Goal: Task Accomplishment & Management: Use online tool/utility

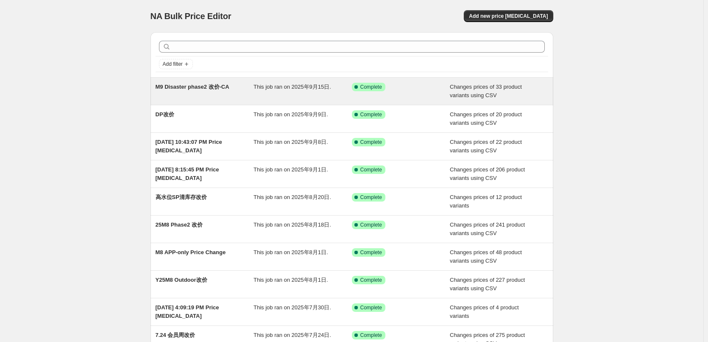
click at [254, 93] on div "M9 Disaster phase2 改价-CA" at bounding box center [205, 91] width 98 height 17
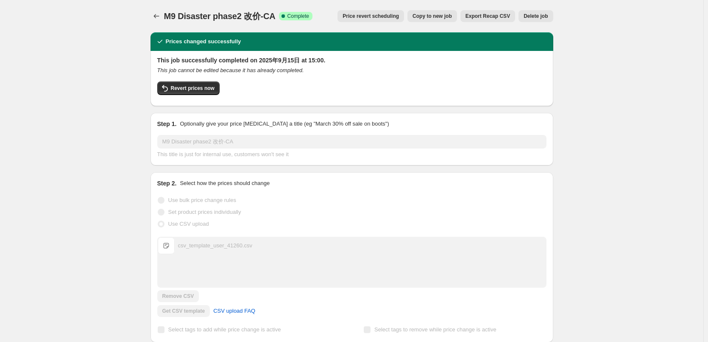
click at [487, 15] on span "Export Recap CSV" at bounding box center [487, 16] width 45 height 7
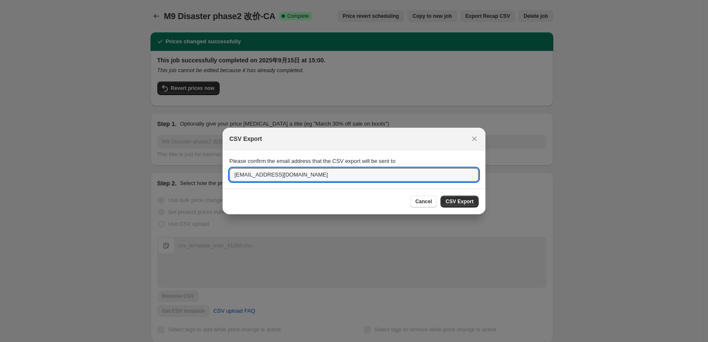
drag, startPoint x: 258, startPoint y: 176, endPoint x: 214, endPoint y: 177, distance: 43.7
type input "[EMAIL_ADDRESS][DOMAIN_NAME]"
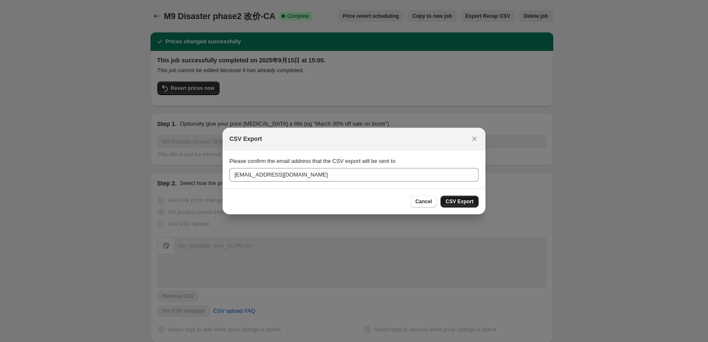
click at [462, 205] on button "CSV Export" at bounding box center [459, 201] width 38 height 12
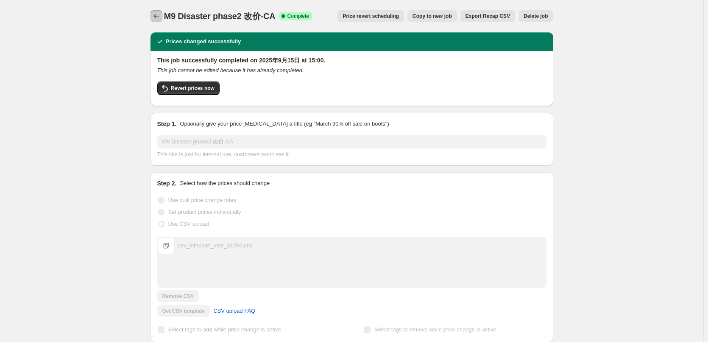
click at [156, 15] on icon "Price change jobs" at bounding box center [156, 16] width 8 height 8
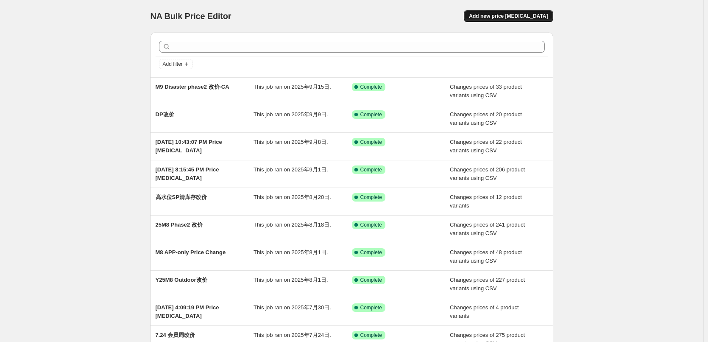
click at [517, 13] on span "Add new price [MEDICAL_DATA]" at bounding box center [508, 16] width 79 height 7
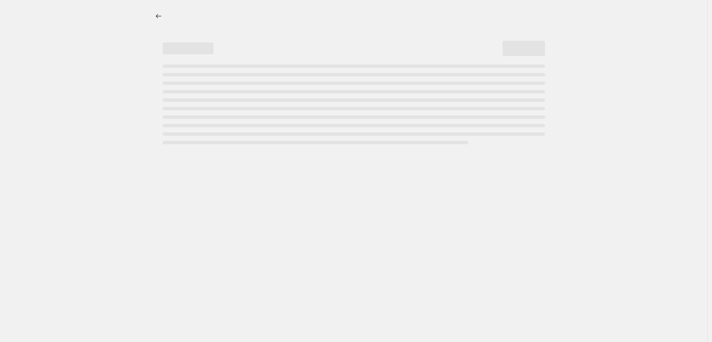
select select "percentage"
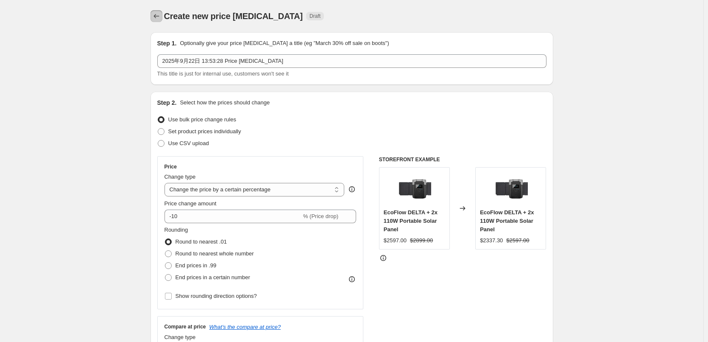
click at [161, 14] on icon "Price change jobs" at bounding box center [156, 16] width 8 height 8
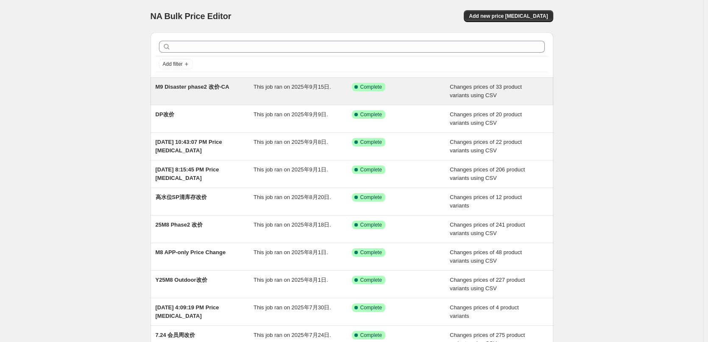
click at [433, 89] on div "Success Complete Complete" at bounding box center [395, 87] width 86 height 8
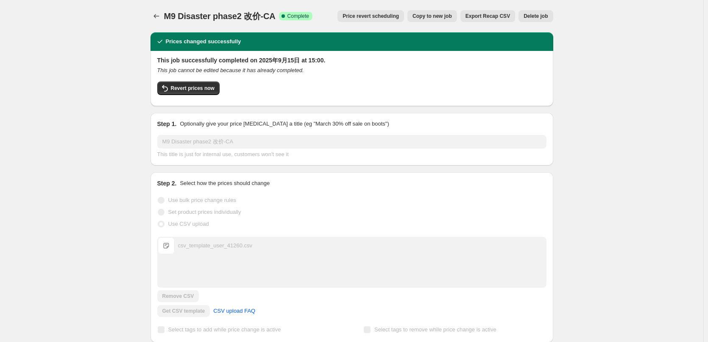
click at [438, 17] on span "Copy to new job" at bounding box center [431, 16] width 39 height 7
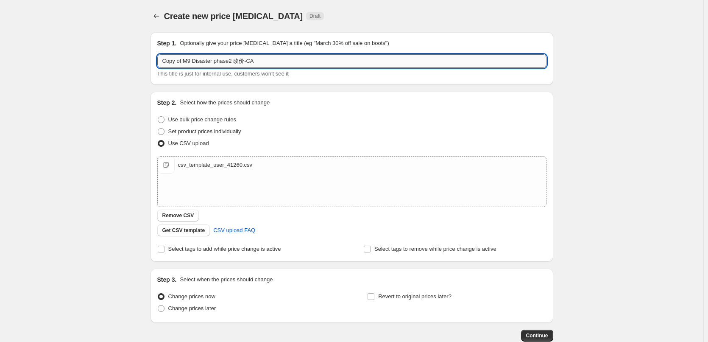
click at [185, 59] on input "Copy of M9 Disaster phase2 改价-CA" at bounding box center [351, 61] width 389 height 14
click at [192, 60] on input "Copy of M9 Disaster phase2 改价-CA" at bounding box center [351, 61] width 389 height 14
type input "pdf ph1改价"
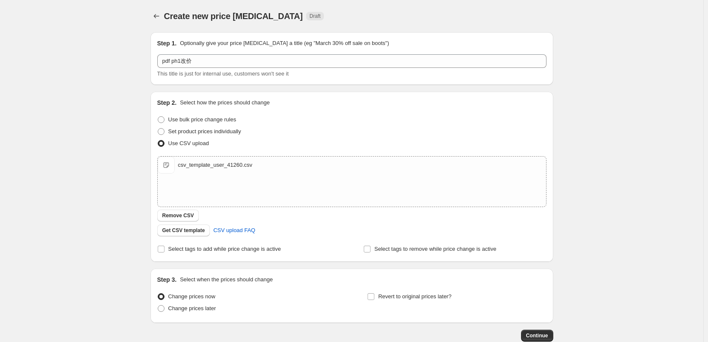
click at [103, 174] on div "Create new price [MEDICAL_DATA]. This page is ready Create new price [MEDICAL_D…" at bounding box center [351, 196] width 703 height 393
click at [215, 167] on div "csv_template_user_41260.csv" at bounding box center [215, 165] width 75 height 8
click at [236, 230] on span "CSV upload FAQ" at bounding box center [234, 230] width 42 height 8
click at [190, 228] on span "Get CSV template" at bounding box center [183, 230] width 43 height 7
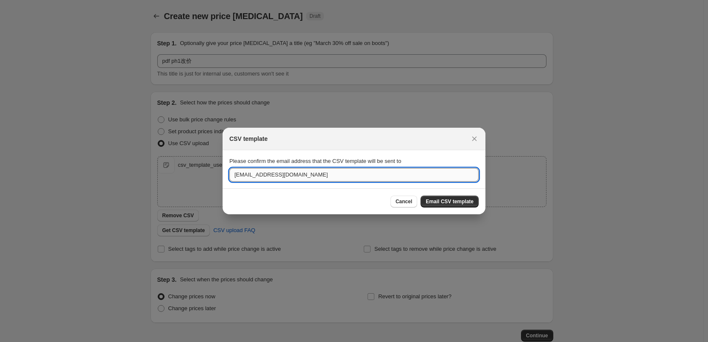
click at [253, 176] on input "[EMAIL_ADDRESS][DOMAIN_NAME]" at bounding box center [353, 175] width 249 height 14
type input "[EMAIL_ADDRESS][DOMAIN_NAME]"
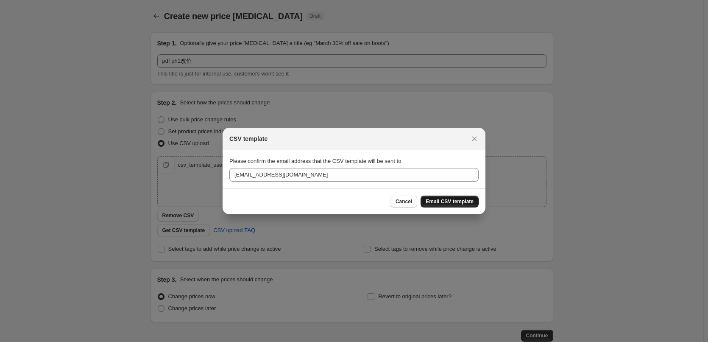
click at [448, 199] on span "Email CSV template" at bounding box center [450, 201] width 48 height 7
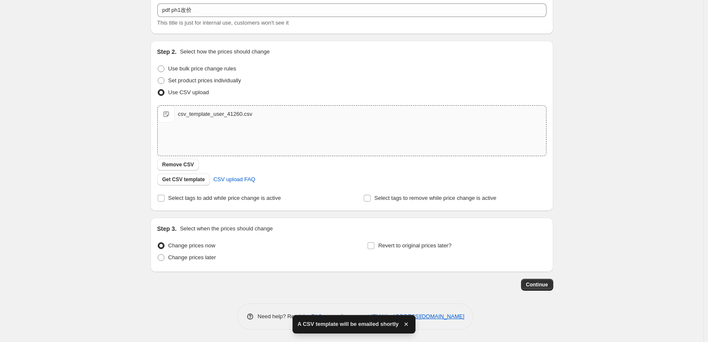
scroll to position [51, 0]
click at [189, 257] on span "Change prices later" at bounding box center [192, 256] width 48 height 6
click at [158, 254] on input "Change prices later" at bounding box center [158, 253] width 0 height 0
radio input "true"
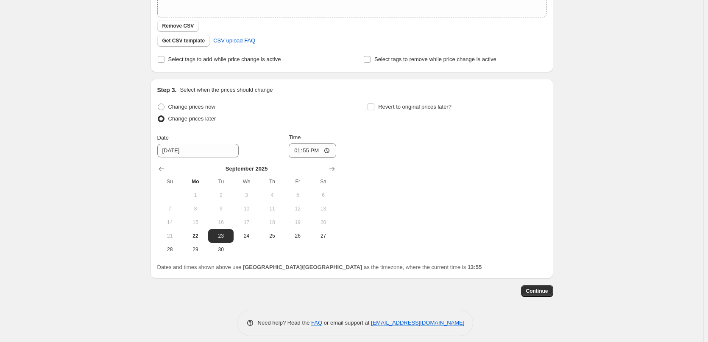
scroll to position [196, 0]
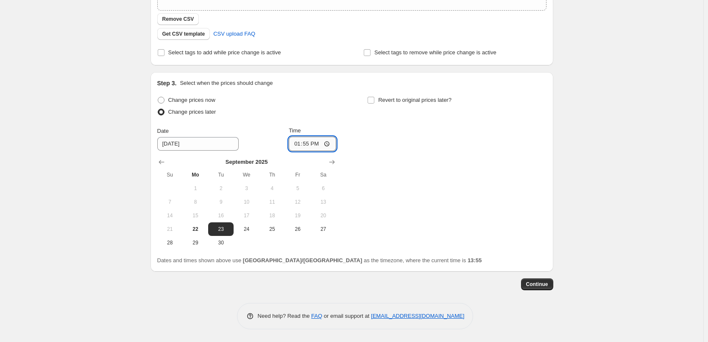
click at [313, 136] on input "13:55" at bounding box center [312, 143] width 47 height 14
type input "15:00"
click at [379, 221] on div "Change prices now Change prices later Date [DATE] Time 15:00 [DATE] Su Mo Tu We…" at bounding box center [351, 171] width 389 height 155
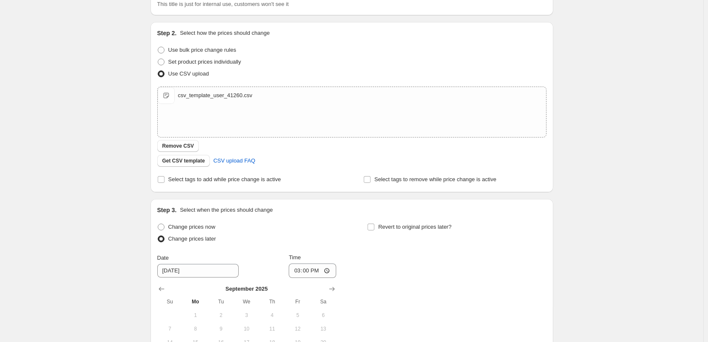
scroll to position [69, 0]
